Goal: Entertainment & Leisure: Consume media (video, audio)

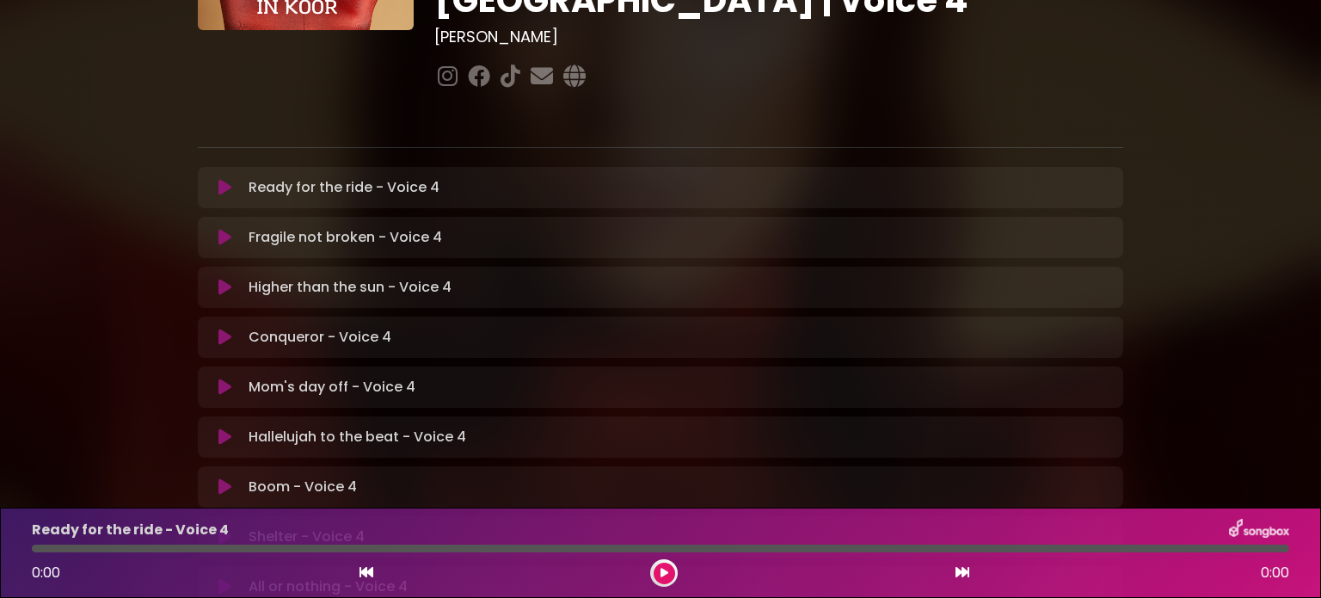
scroll to position [258, 0]
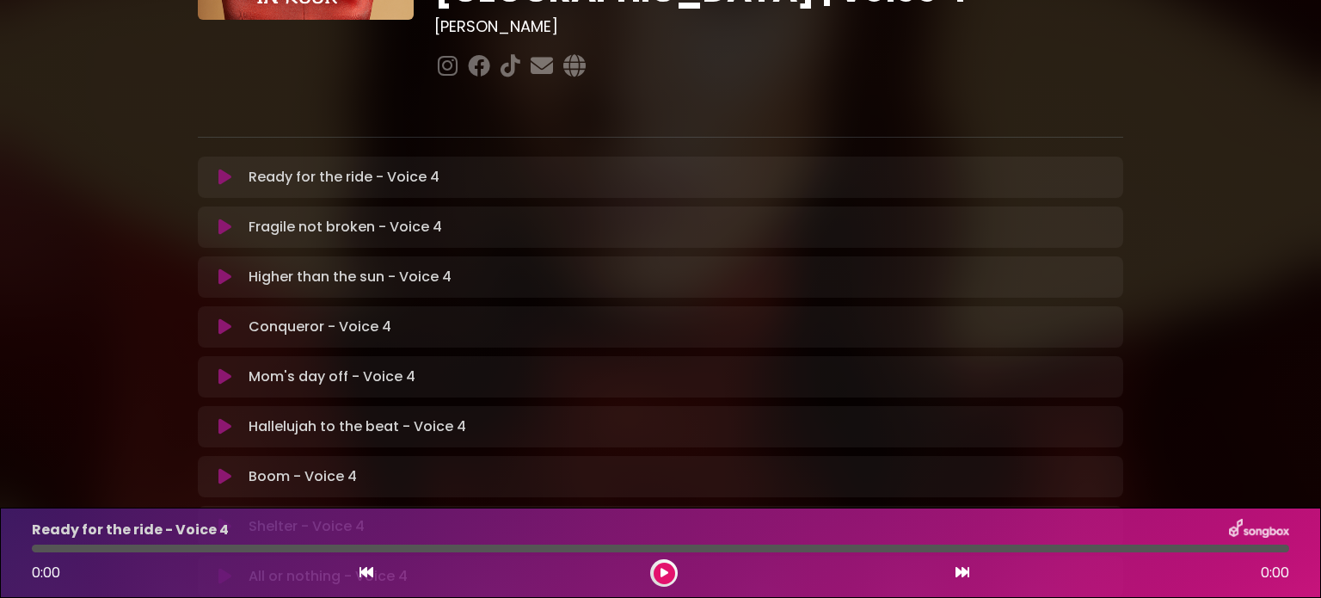
click at [224, 468] on icon at bounding box center [224, 476] width 13 height 17
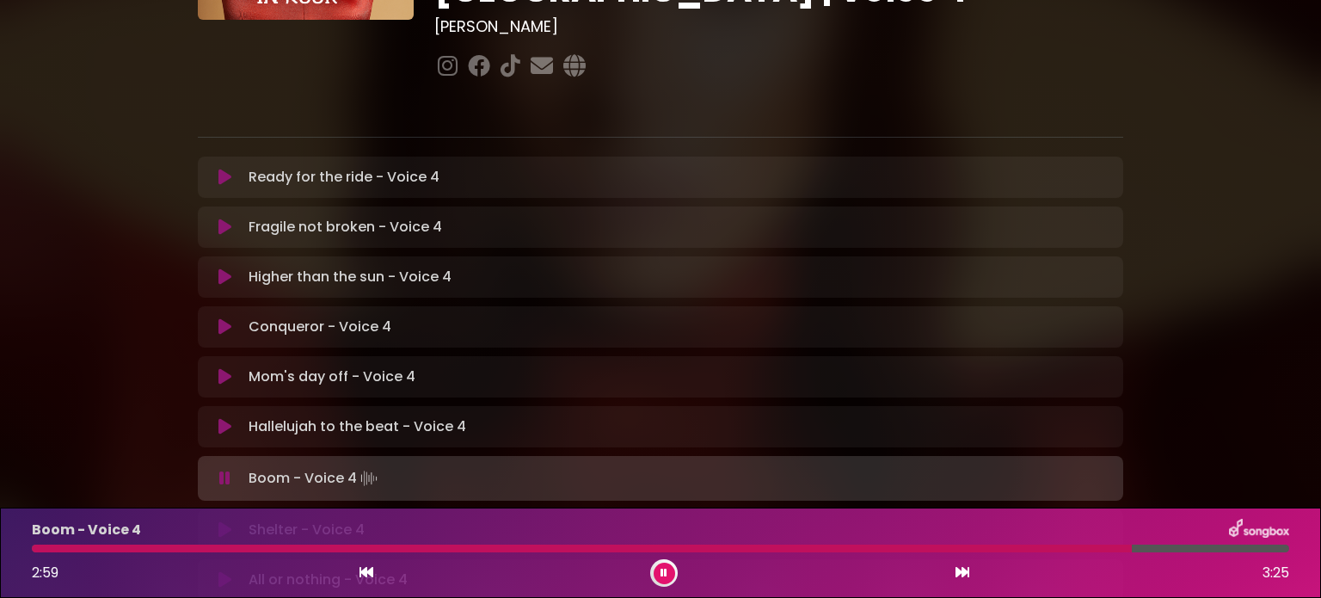
click at [193, 550] on div at bounding box center [582, 548] width 1100 height 8
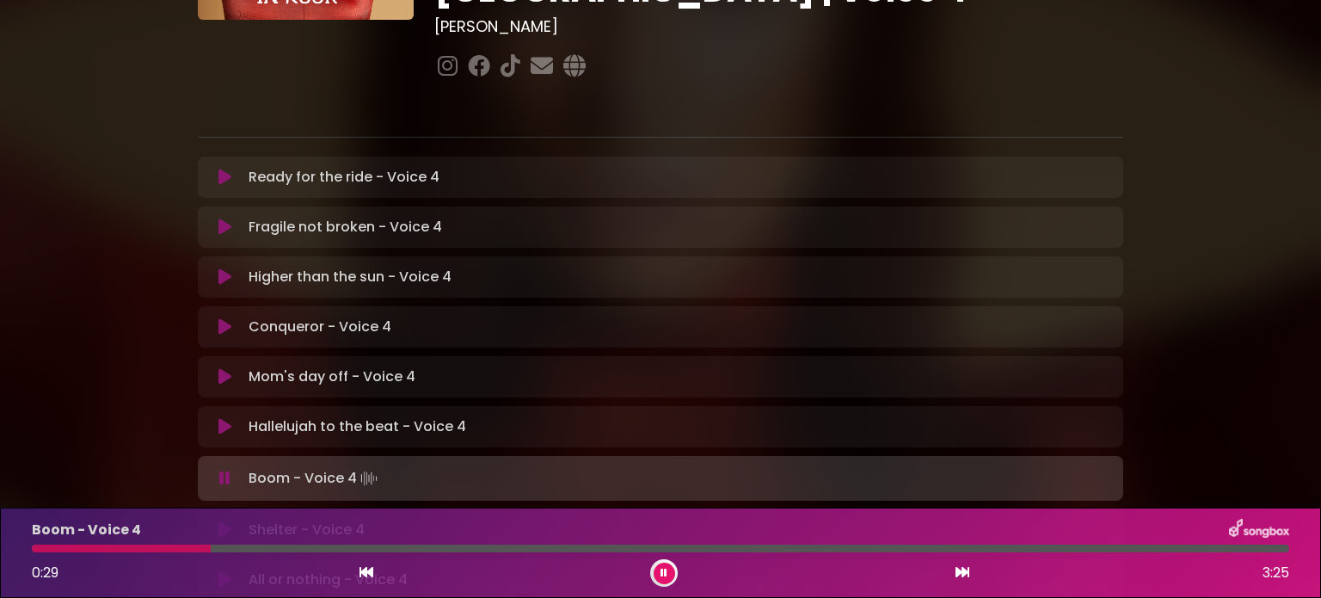
click at [712, 548] on div at bounding box center [661, 548] width 1258 height 8
click at [664, 573] on icon at bounding box center [664, 573] width 7 height 10
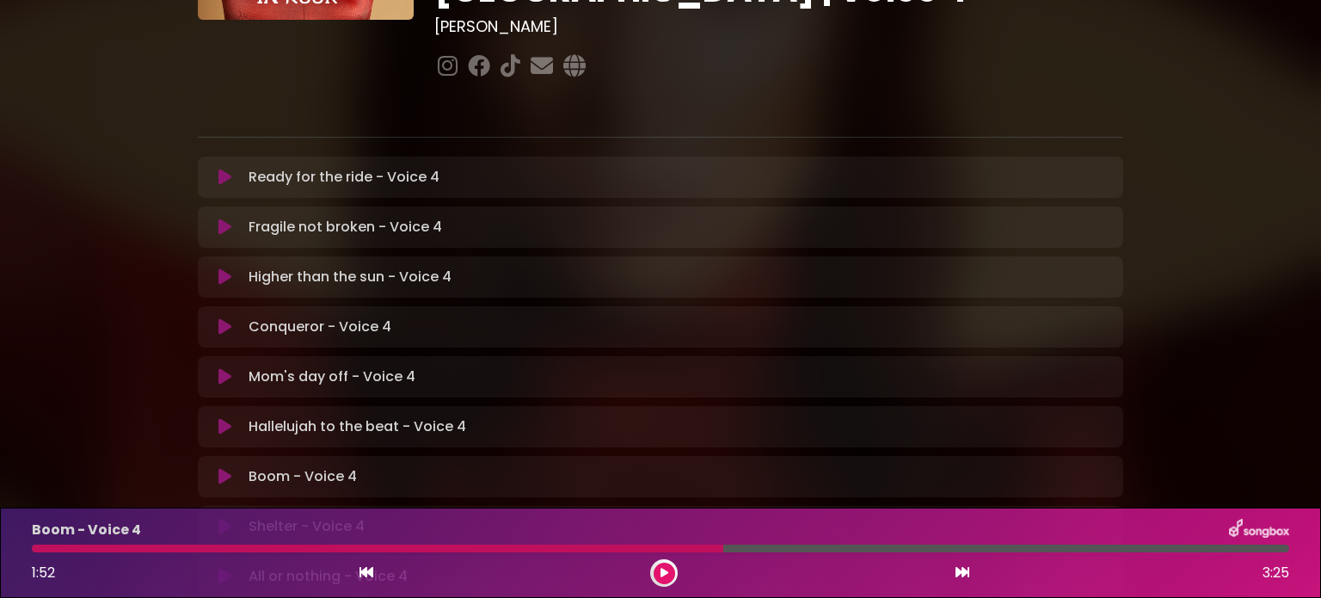
click at [665, 571] on icon at bounding box center [665, 573] width 8 height 10
click at [660, 577] on button at bounding box center [665, 574] width 22 height 22
click at [477, 548] on div at bounding box center [280, 548] width 497 height 8
click at [452, 539] on div "Shelter - Voice 4" at bounding box center [661, 530] width 1278 height 22
click at [458, 550] on div at bounding box center [280, 548] width 497 height 8
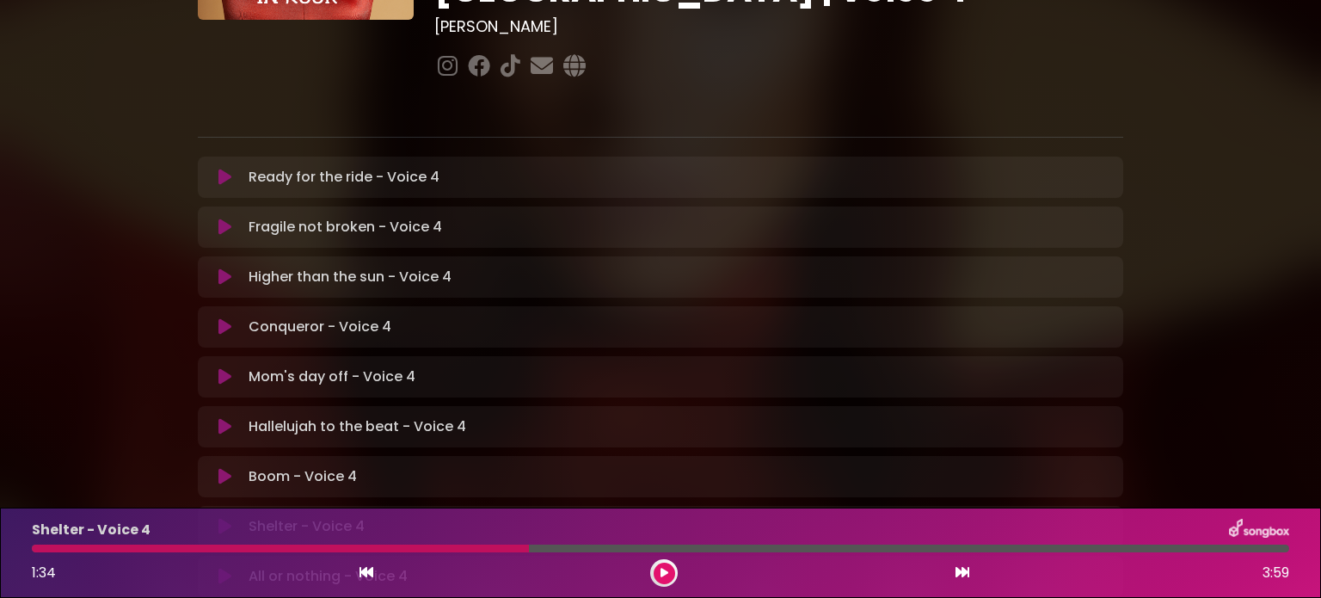
click at [661, 563] on button at bounding box center [665, 574] width 22 height 22
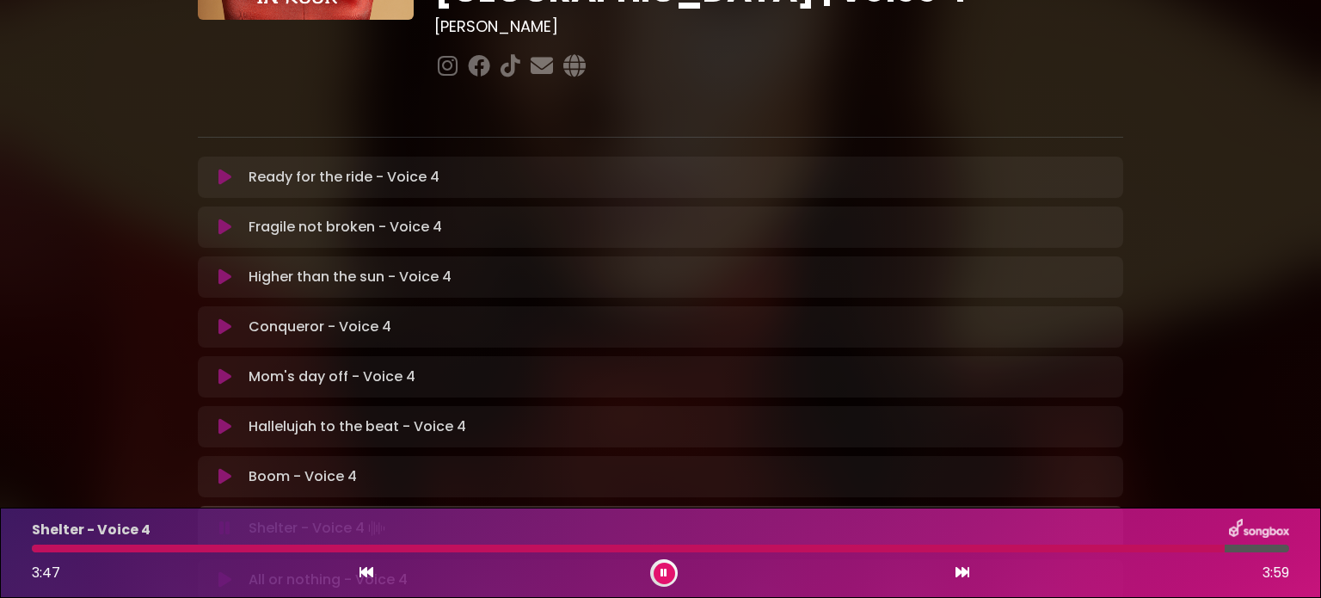
click at [661, 570] on icon at bounding box center [664, 573] width 7 height 10
click at [664, 569] on icon at bounding box center [665, 573] width 8 height 10
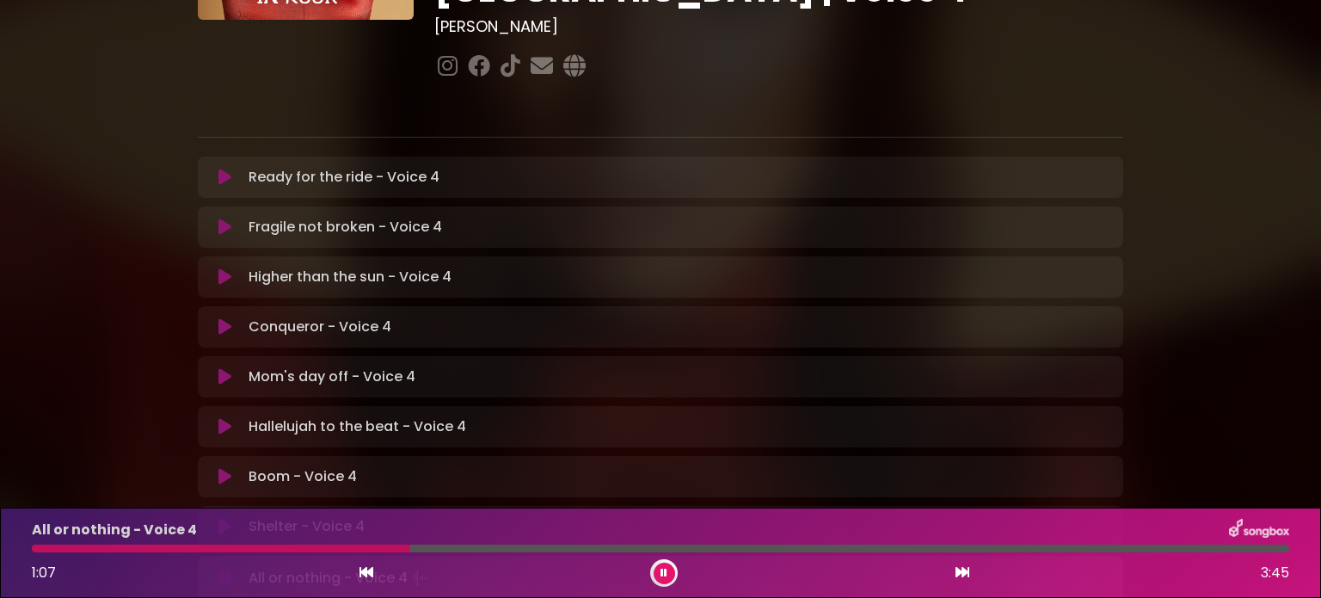
click at [661, 568] on icon at bounding box center [664, 573] width 7 height 10
click at [323, 550] on div at bounding box center [221, 548] width 378 height 8
click at [327, 546] on div at bounding box center [221, 548] width 378 height 8
drag, startPoint x: 405, startPoint y: 549, endPoint x: 326, endPoint y: 573, distance: 82.7
click at [326, 573] on div "All or nothing - Voice 4 1:07 3:45" at bounding box center [661, 553] width 1278 height 68
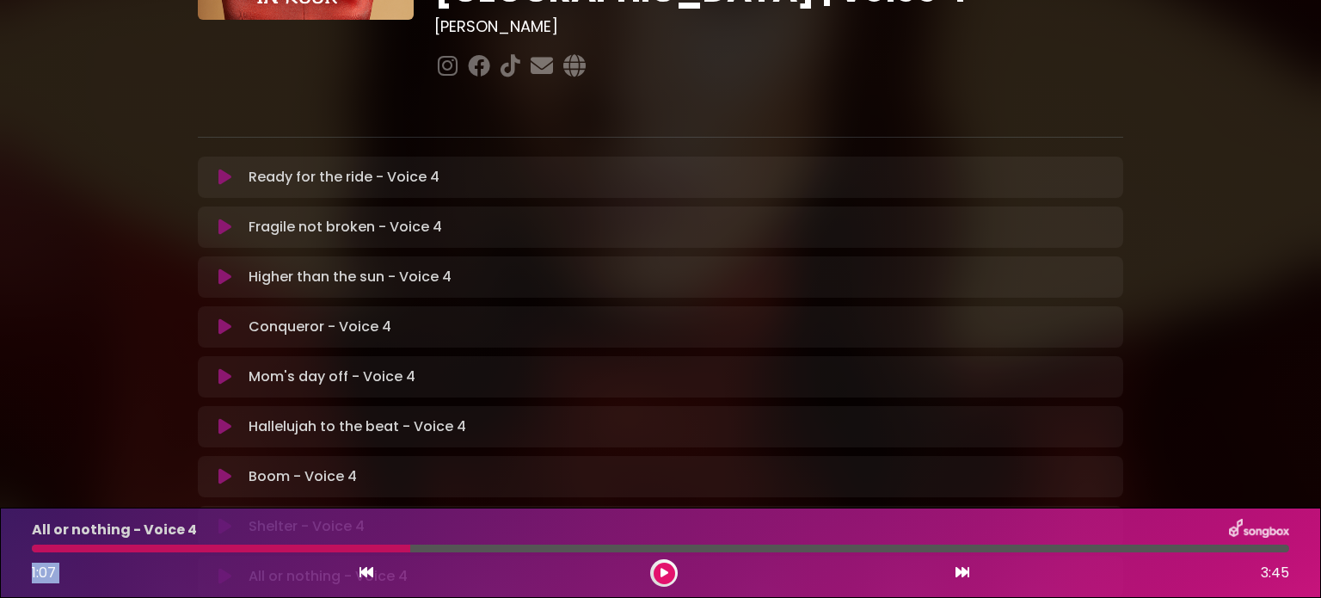
click at [350, 550] on div at bounding box center [221, 548] width 378 height 8
click at [347, 547] on div at bounding box center [221, 548] width 378 height 8
click at [662, 567] on button at bounding box center [665, 574] width 22 height 22
click at [662, 574] on icon at bounding box center [664, 573] width 7 height 10
click at [663, 570] on icon at bounding box center [665, 573] width 8 height 10
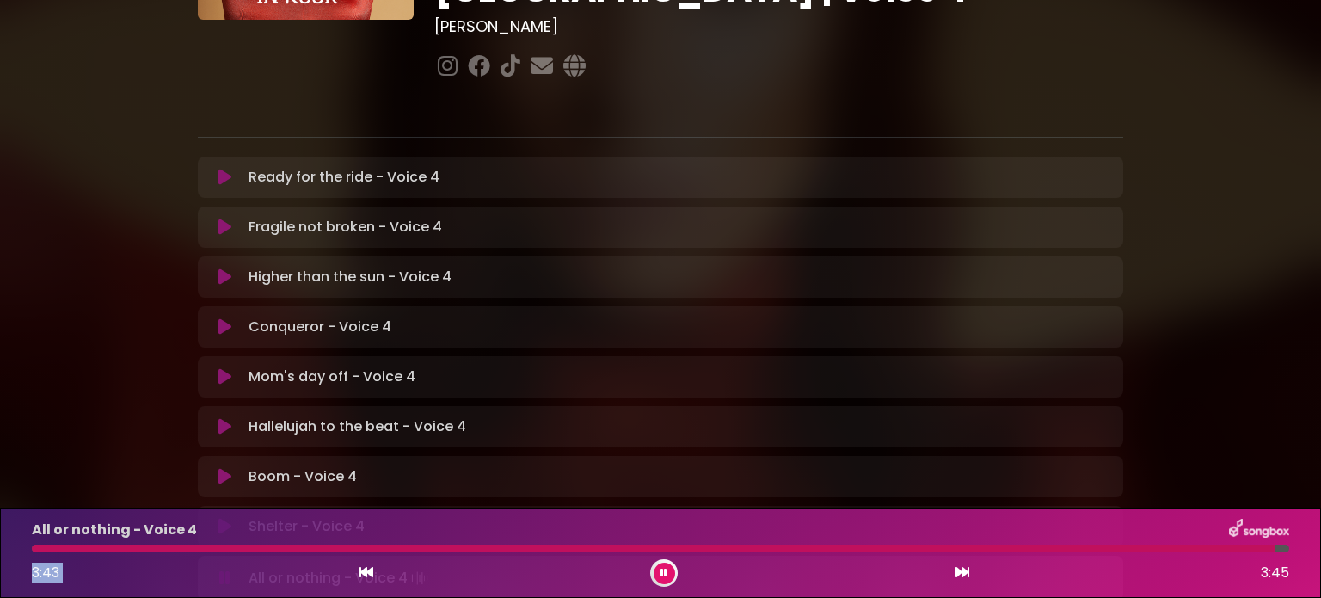
click at [663, 570] on icon at bounding box center [664, 573] width 7 height 10
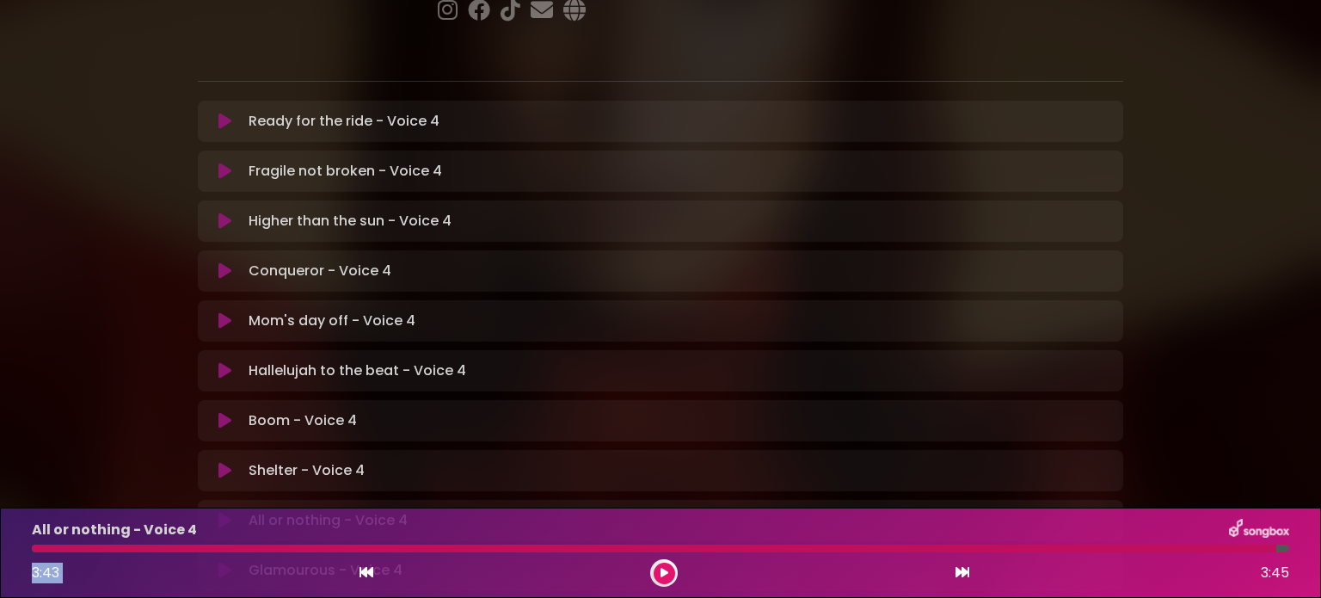
scroll to position [344, 0]
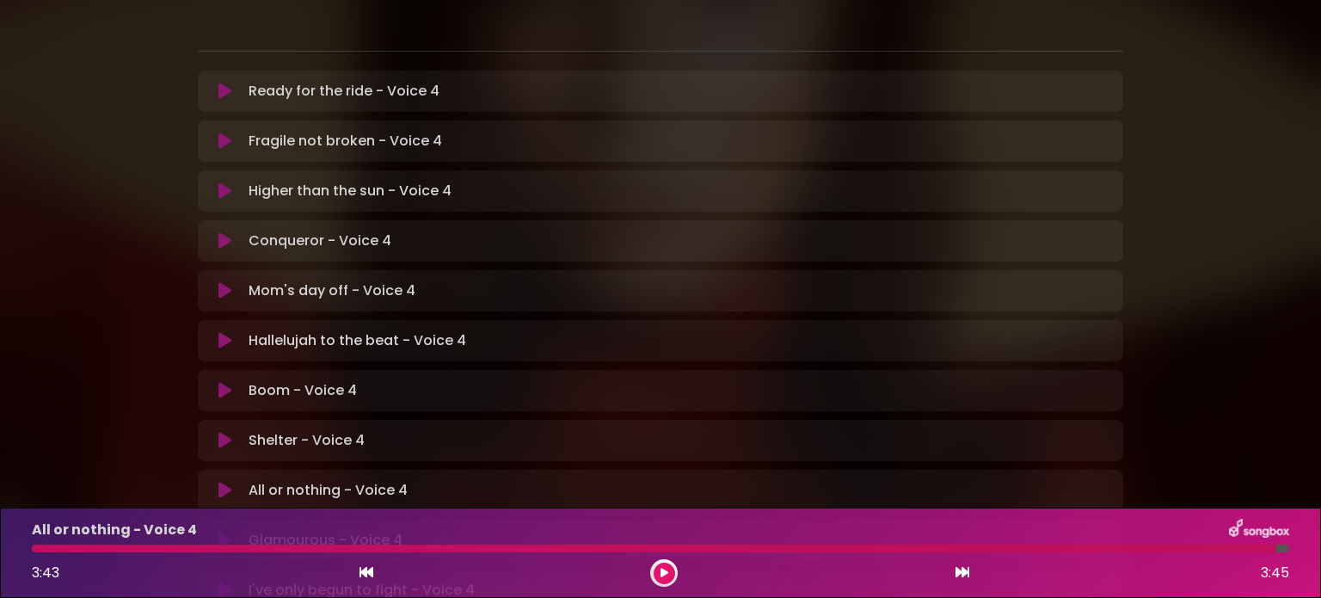
click at [309, 530] on p "Glamourous - Voice 4 Loading Track..." at bounding box center [326, 540] width 154 height 21
click at [658, 569] on button at bounding box center [665, 574] width 22 height 22
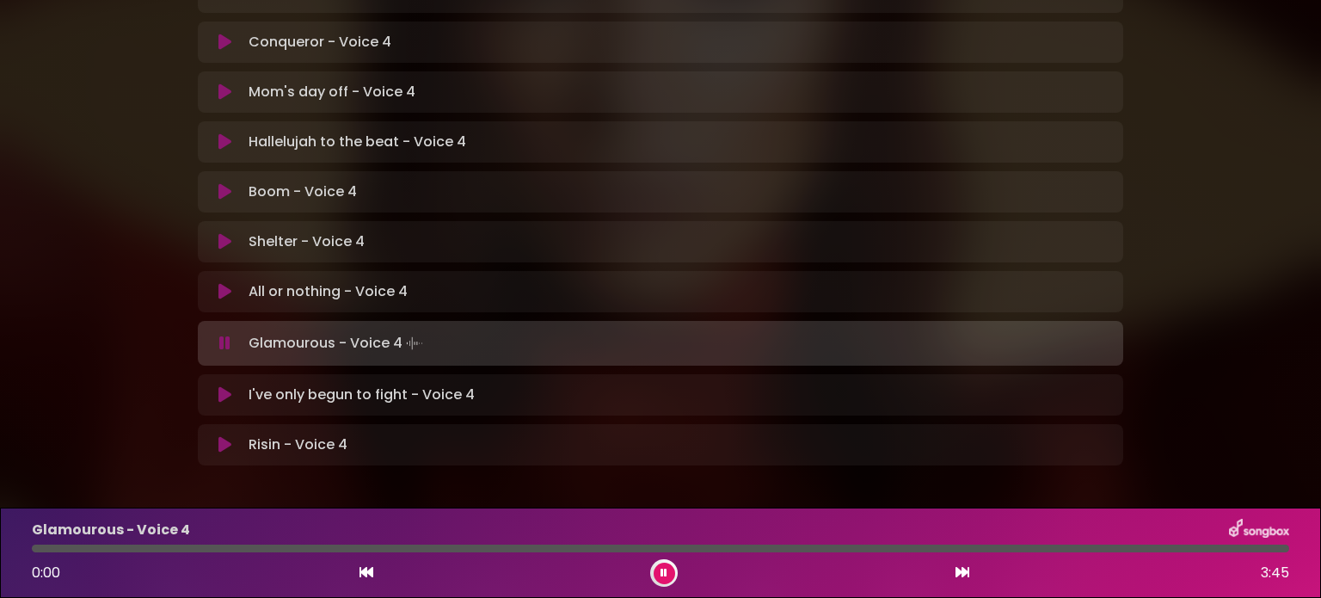
scroll to position [546, 0]
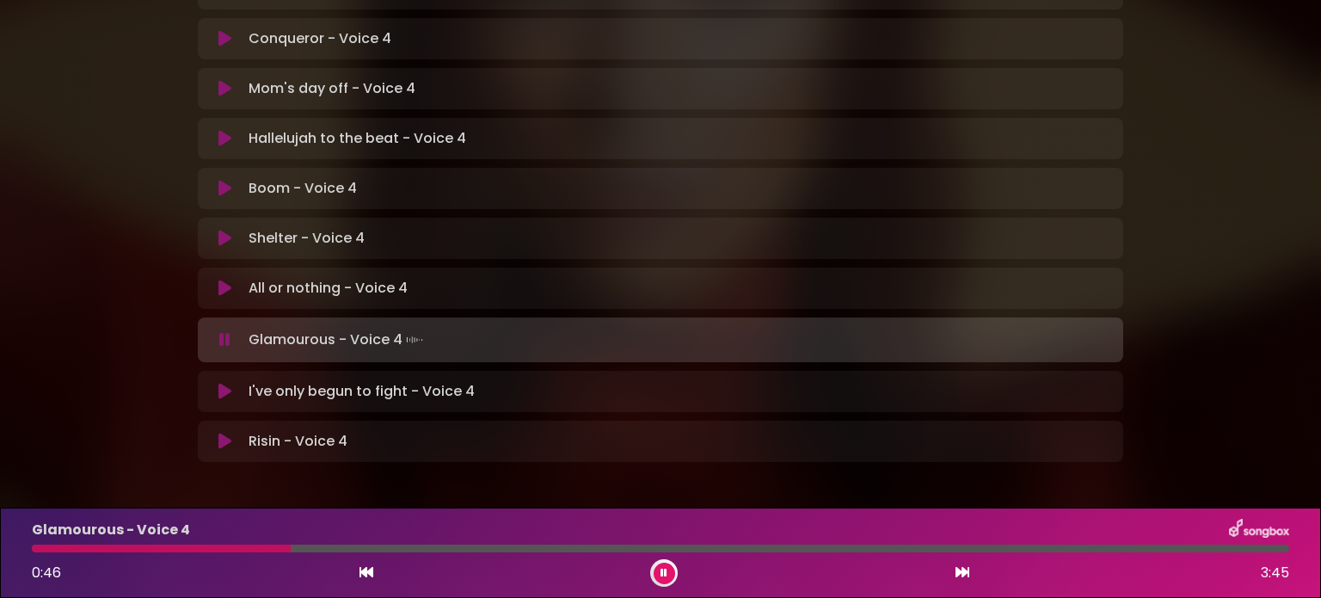
click at [664, 575] on icon at bounding box center [664, 573] width 7 height 10
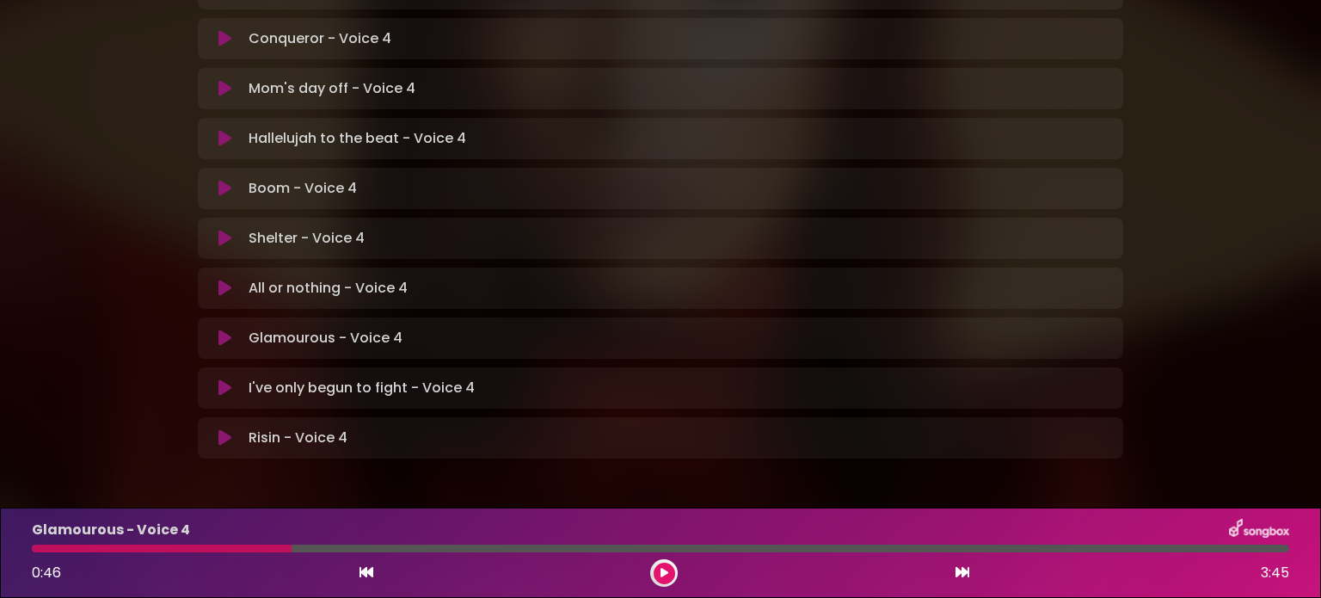
scroll to position [543, 0]
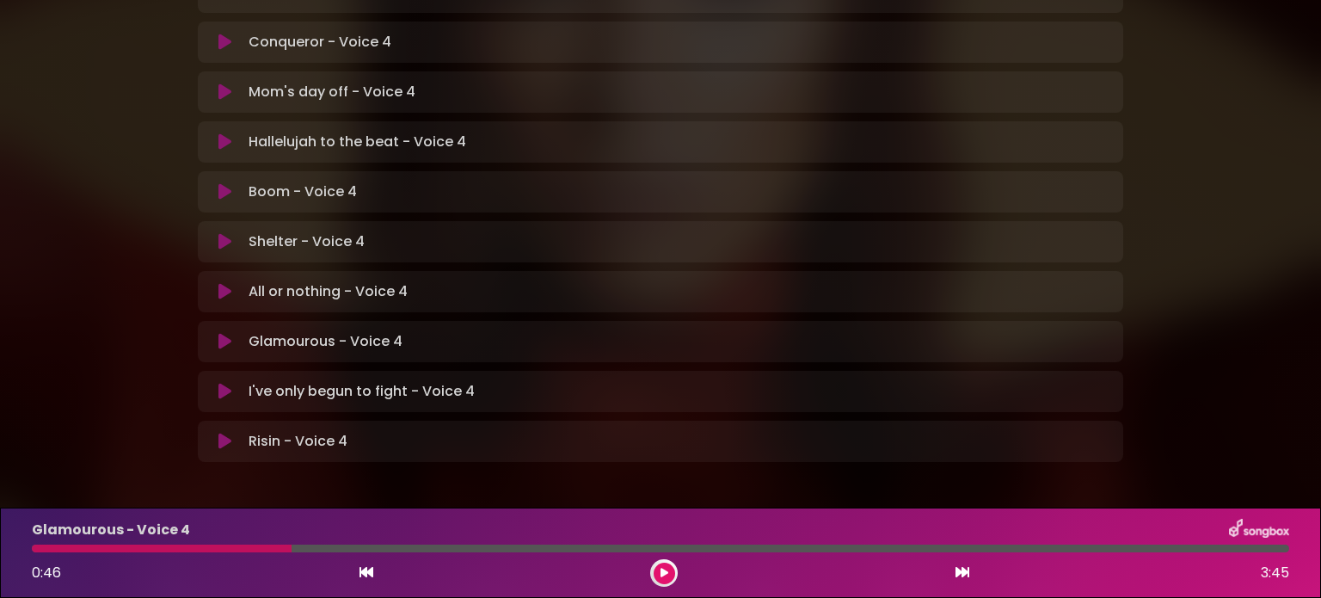
click at [667, 570] on icon at bounding box center [665, 573] width 8 height 10
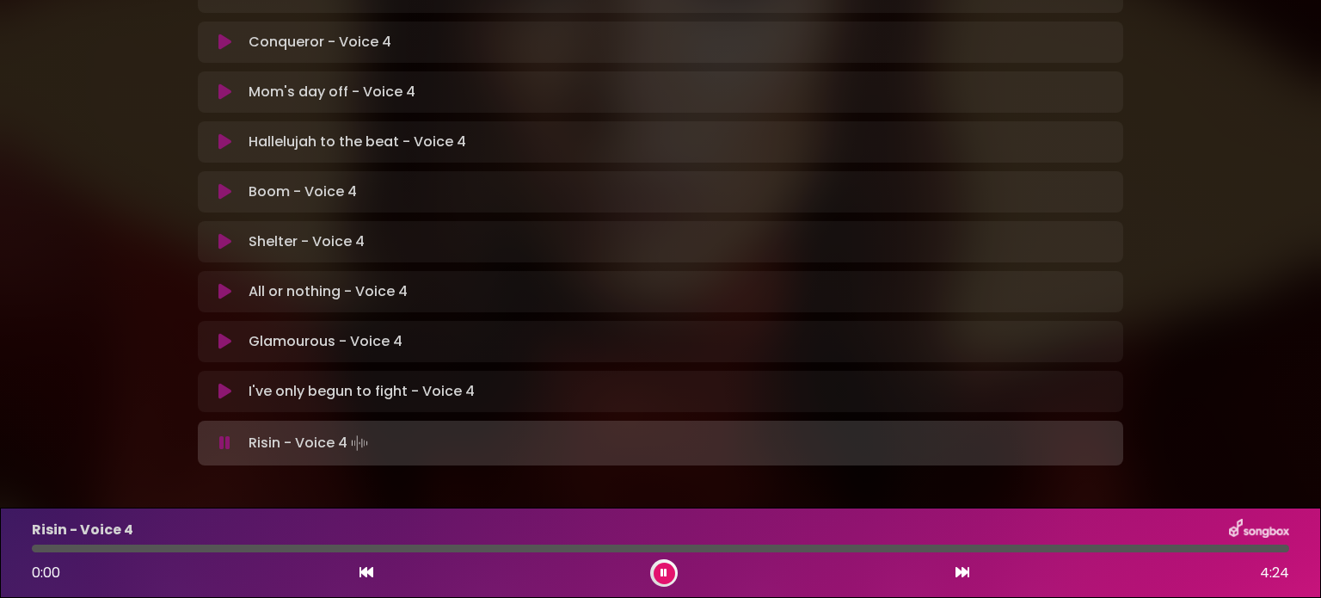
scroll to position [546, 0]
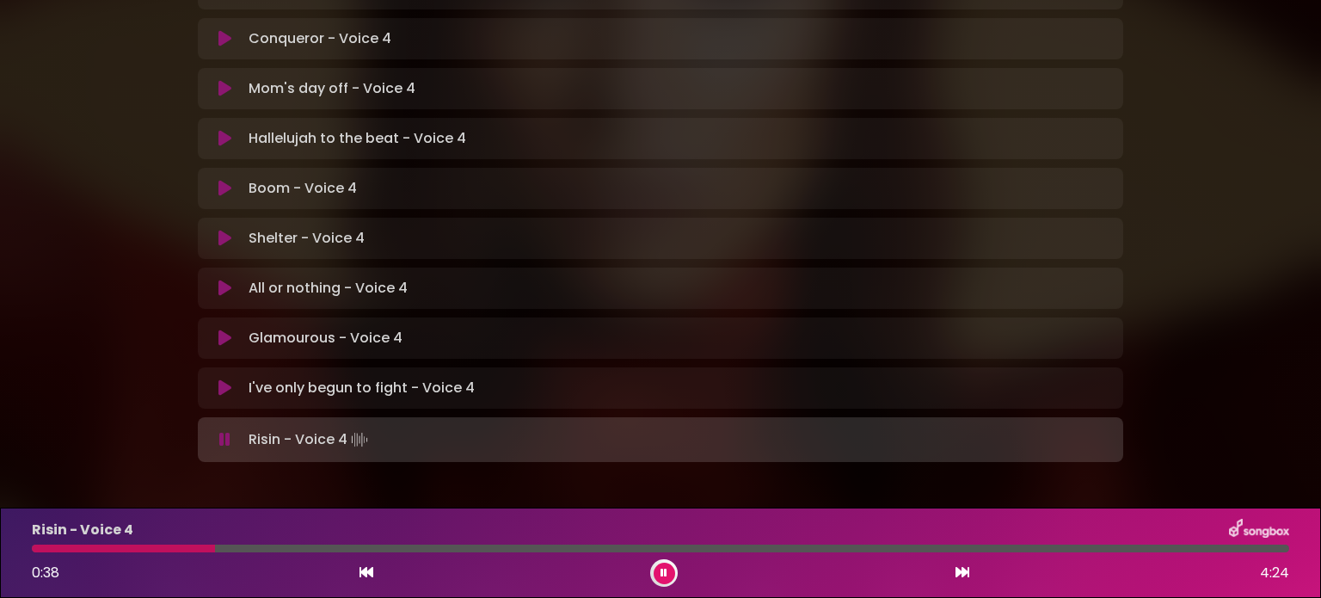
click at [32, 550] on div at bounding box center [661, 548] width 1278 height 8
drag, startPoint x: 206, startPoint y: 548, endPoint x: 210, endPoint y: 597, distance: 49.1
click at [65, 532] on div "Risin - Voice 4 0:06 4:24" at bounding box center [661, 553] width 1278 height 68
click at [363, 575] on icon at bounding box center [367, 572] width 14 height 14
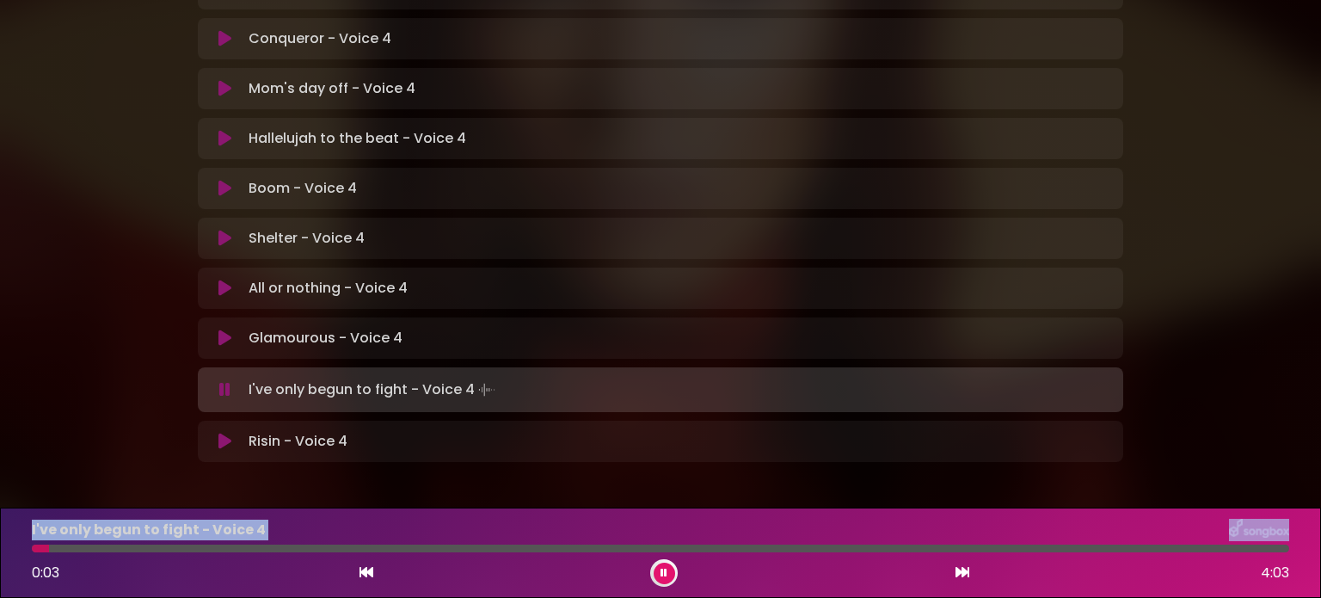
click at [963, 569] on icon at bounding box center [963, 572] width 14 height 14
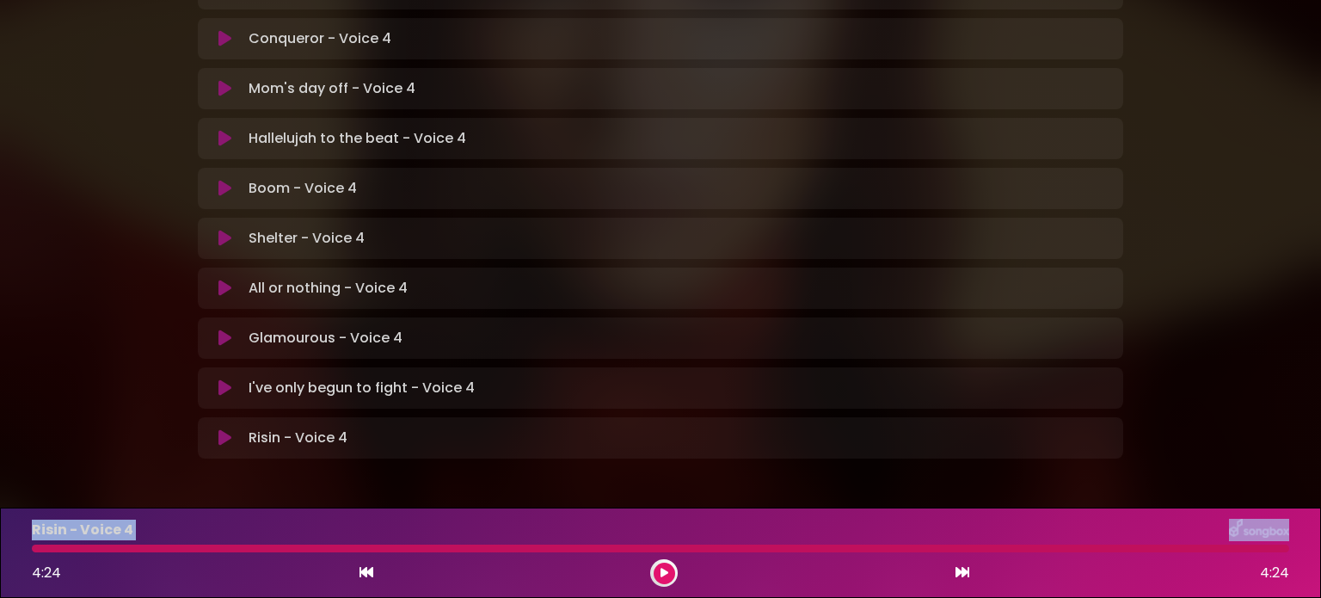
scroll to position [543, 0]
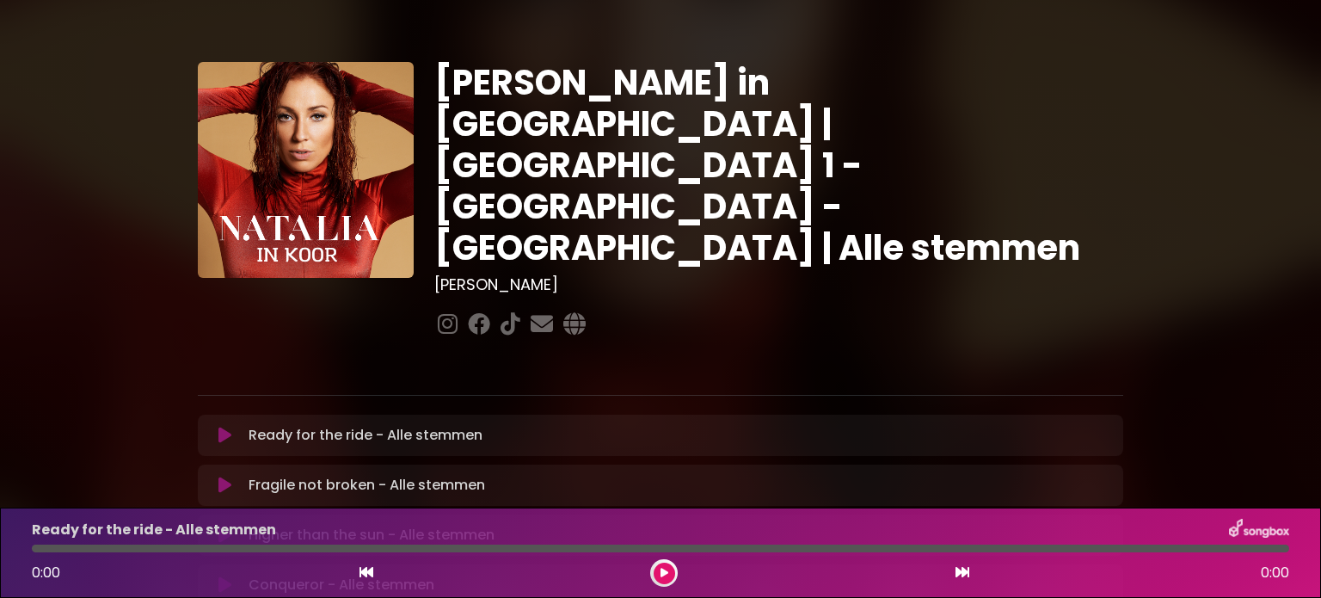
click at [655, 577] on button at bounding box center [665, 574] width 22 height 22
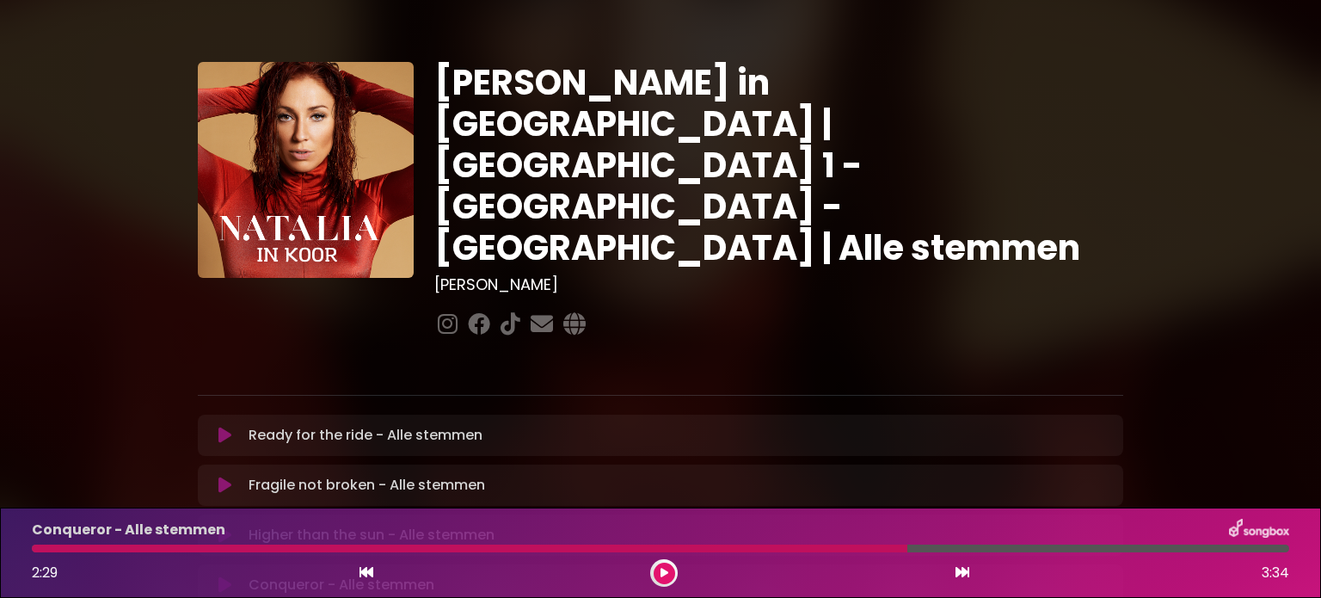
click at [667, 573] on icon at bounding box center [665, 573] width 8 height 10
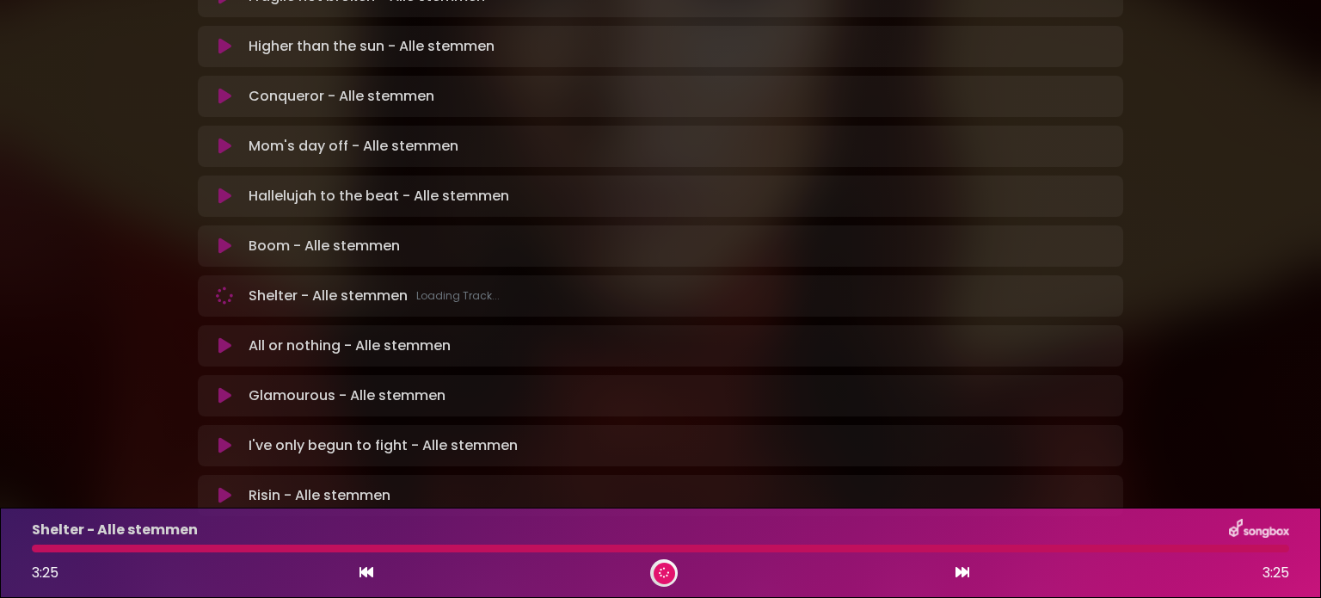
scroll to position [543, 0]
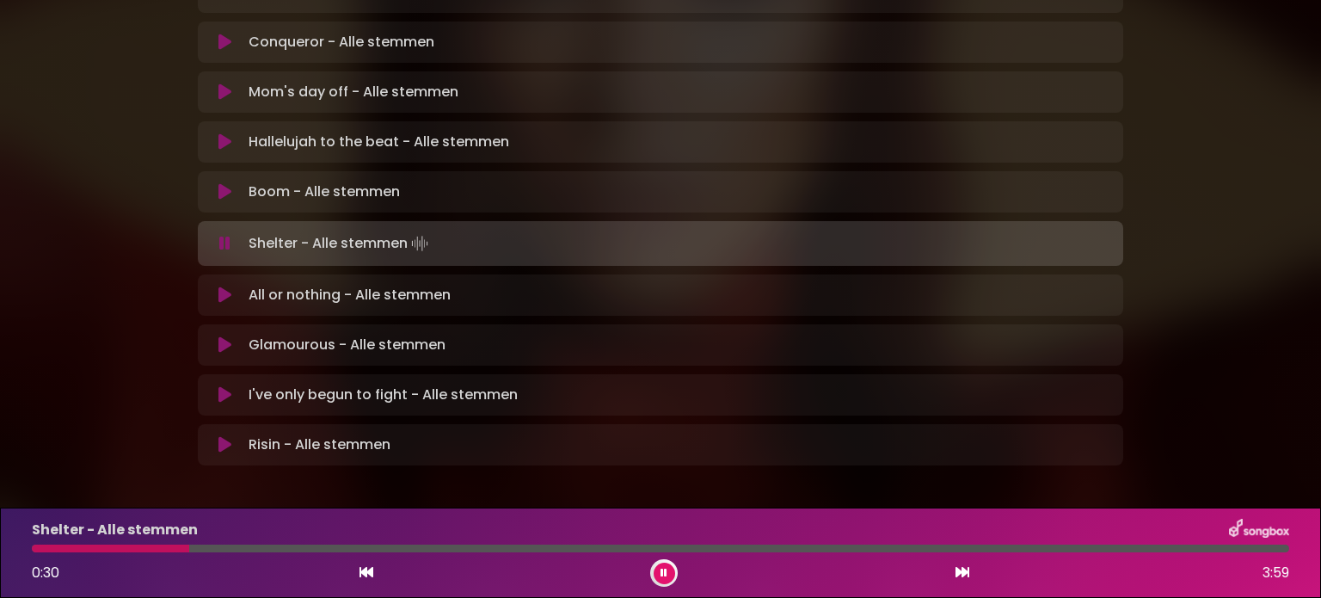
click at [273, 434] on p "Risin - Alle stemmen Loading Track..." at bounding box center [320, 444] width 142 height 21
click at [231, 436] on button at bounding box center [225, 444] width 34 height 17
